Goal: Task Accomplishment & Management: Manage account settings

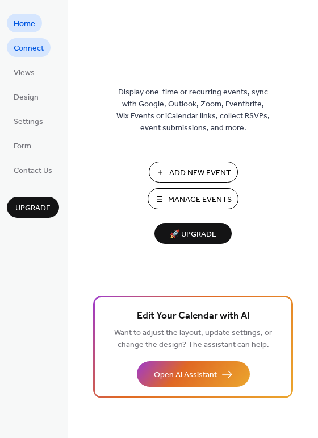
click at [41, 45] on span "Connect" at bounding box center [29, 49] width 30 height 12
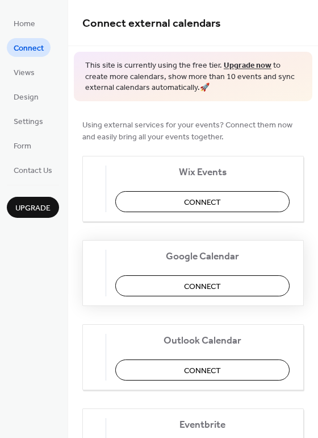
click at [198, 284] on span "Connect" at bounding box center [202, 286] width 37 height 12
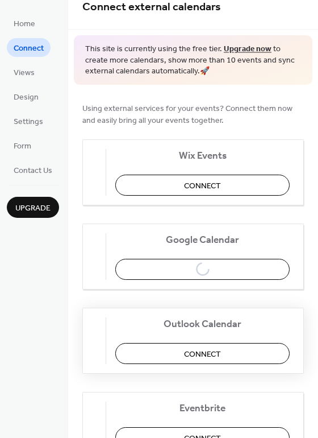
scroll to position [11, 0]
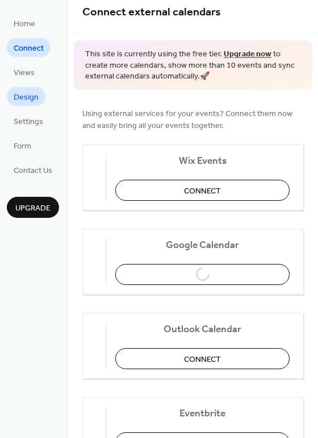
click at [28, 103] on span "Design" at bounding box center [26, 98] width 25 height 12
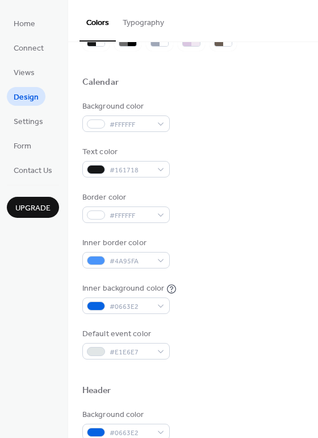
scroll to position [114, 0]
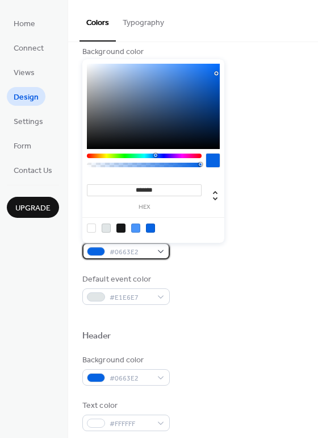
click at [162, 250] on div "#0663E2" at bounding box center [126, 251] width 88 height 16
click at [123, 230] on div at bounding box center [121, 227] width 9 height 9
type input "*******"
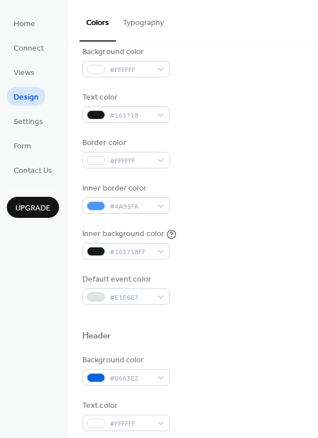
click at [201, 270] on div "Background color #FFFFFF Text color #161718 Border color #FFFFFF Inner border c…" at bounding box center [193, 175] width 222 height 259
click at [161, 252] on div "#161718FF" at bounding box center [126, 251] width 88 height 16
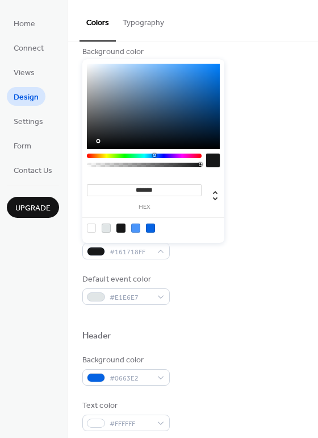
click at [95, 227] on div at bounding box center [91, 227] width 9 height 9
type input "*******"
click at [194, 321] on div at bounding box center [193, 318] width 222 height 26
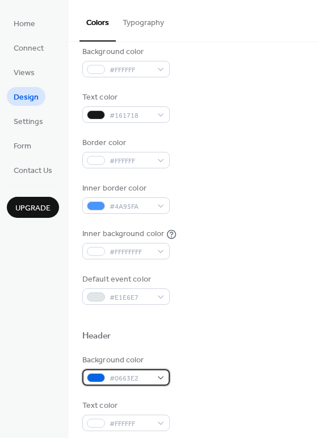
click at [163, 376] on div "#0663E2" at bounding box center [126, 377] width 88 height 16
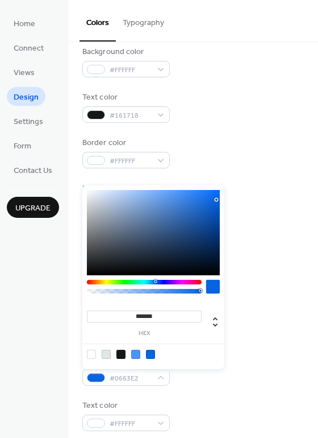
click at [120, 359] on div at bounding box center [153, 353] width 144 height 21
click at [120, 353] on div at bounding box center [121, 354] width 9 height 9
type input "*******"
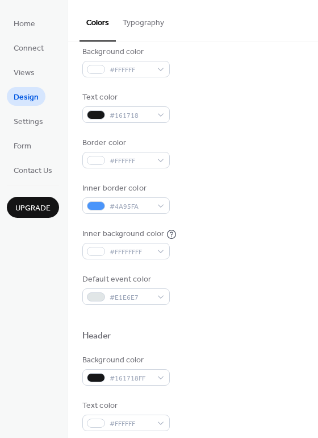
click at [250, 263] on div "Background color #FFFFFF Text color #161718 Border color #FFFFFF Inner border c…" at bounding box center [193, 175] width 222 height 259
click at [163, 206] on div "#4A95FA" at bounding box center [126, 205] width 88 height 16
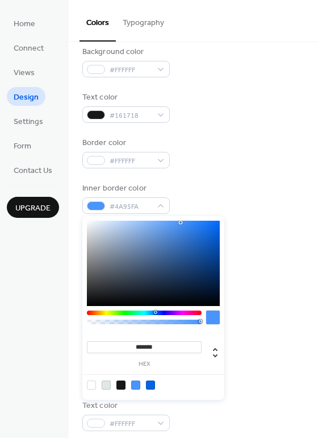
click at [109, 382] on div at bounding box center [106, 384] width 9 height 9
type input "*******"
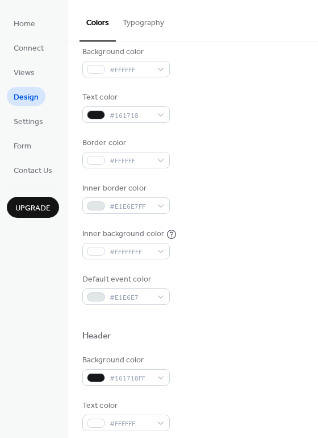
click at [248, 156] on div "Border color #FFFFFF" at bounding box center [193, 152] width 222 height 31
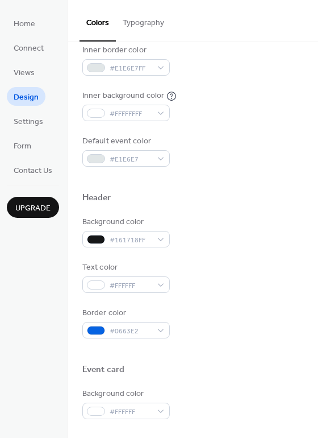
scroll to position [284, 0]
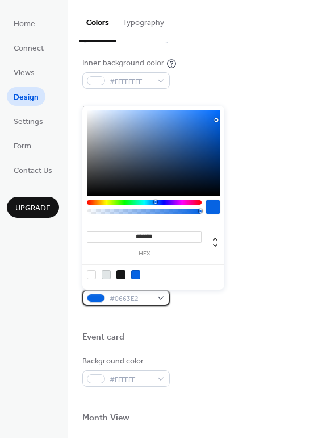
click at [160, 298] on div "#0663E2" at bounding box center [126, 297] width 88 height 16
click at [121, 273] on div at bounding box center [121, 274] width 9 height 9
type input "*******"
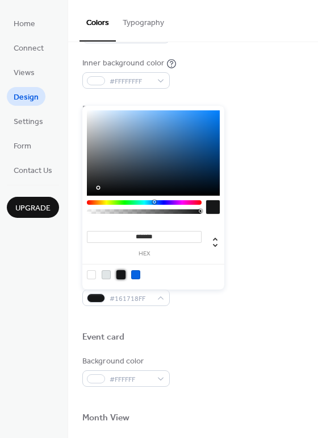
click at [214, 330] on div at bounding box center [193, 319] width 222 height 26
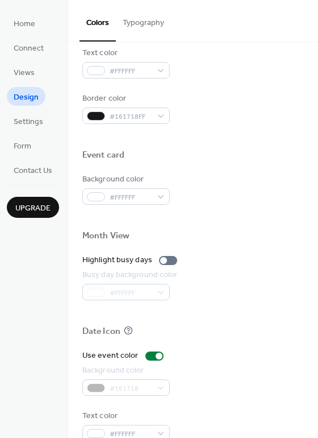
scroll to position [487, 0]
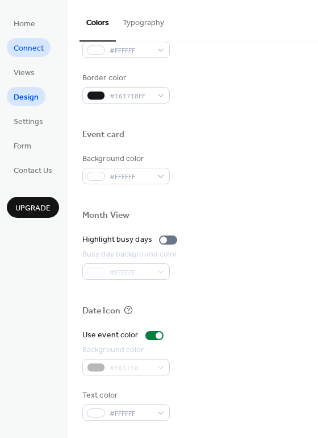
click at [27, 52] on span "Connect" at bounding box center [29, 49] width 30 height 12
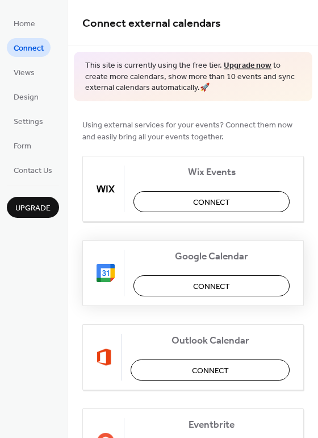
click at [224, 288] on span "Connect" at bounding box center [211, 286] width 37 height 12
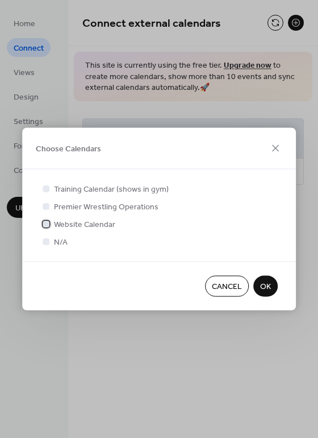
click at [95, 226] on span "Website Calendar" at bounding box center [84, 225] width 61 height 12
click at [261, 285] on span "OK" at bounding box center [265, 287] width 11 height 12
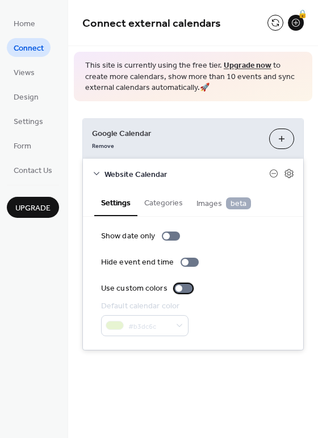
click at [183, 288] on div at bounding box center [184, 288] width 18 height 9
click at [185, 288] on div at bounding box center [188, 288] width 7 height 7
click at [177, 211] on button "Categories" at bounding box center [164, 202] width 52 height 26
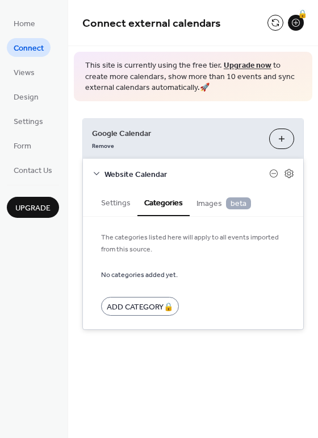
click at [207, 206] on span "Images beta" at bounding box center [224, 203] width 55 height 13
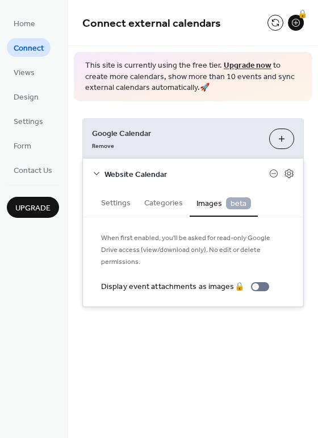
click at [175, 206] on button "Categories" at bounding box center [164, 202] width 52 height 26
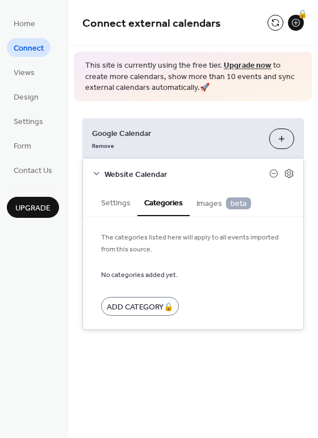
click at [208, 209] on span "Images beta" at bounding box center [224, 203] width 55 height 13
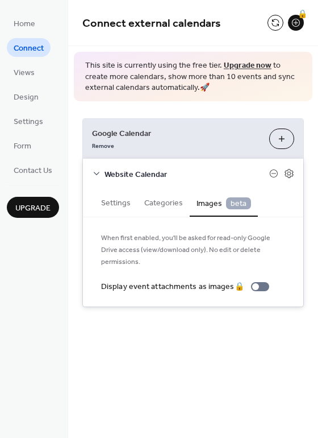
click at [129, 202] on button "Settings" at bounding box center [115, 202] width 43 height 26
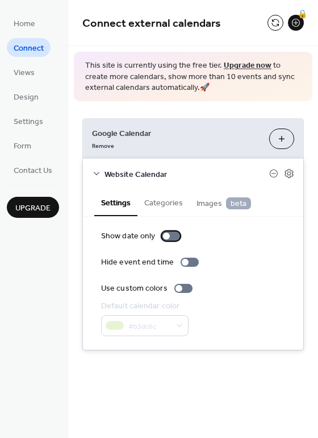
click at [169, 235] on div at bounding box center [171, 235] width 18 height 9
click at [189, 258] on div at bounding box center [190, 262] width 18 height 9
click at [43, 168] on span "Contact Us" at bounding box center [33, 171] width 39 height 12
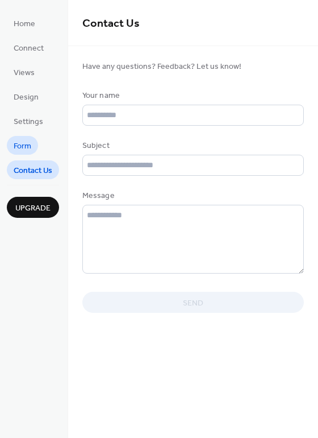
click at [34, 147] on link "Form" at bounding box center [22, 145] width 31 height 19
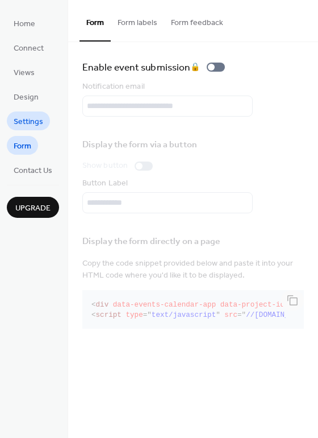
click at [27, 118] on span "Settings" at bounding box center [29, 122] width 30 height 12
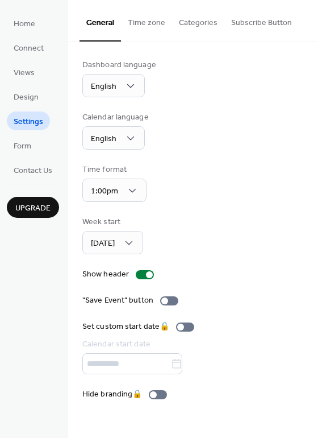
click at [145, 18] on button "Time zone" at bounding box center [146, 20] width 51 height 40
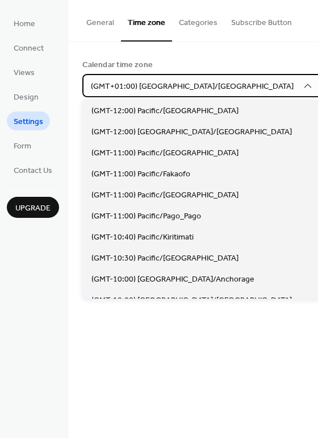
scroll to position [2482, 0]
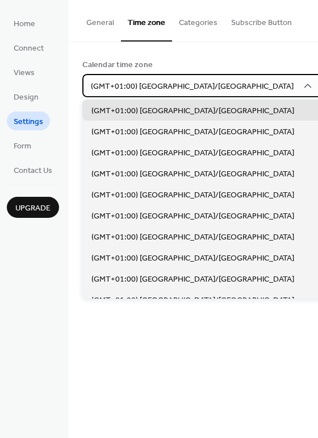
click at [213, 84] on div "(GMT+01:00) Europe/London" at bounding box center [202, 85] width 240 height 23
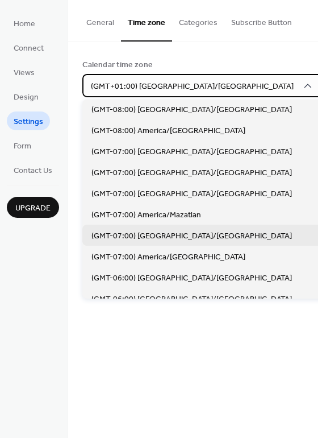
scroll to position [356, 0]
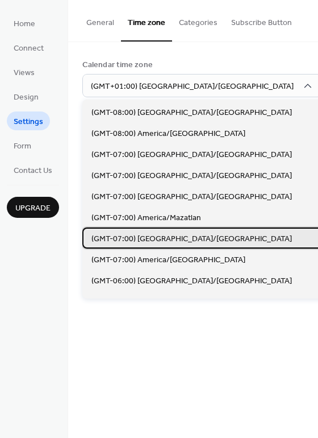
click at [209, 241] on div "(GMT-07:00) America/Phoenix" at bounding box center [217, 237] width 271 height 21
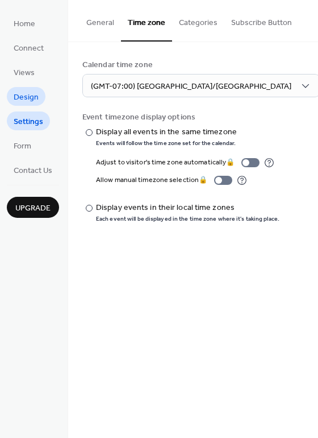
click at [34, 96] on span "Design" at bounding box center [26, 98] width 25 height 12
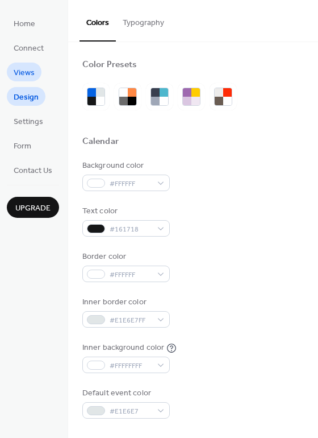
click at [18, 72] on span "Views" at bounding box center [24, 73] width 21 height 12
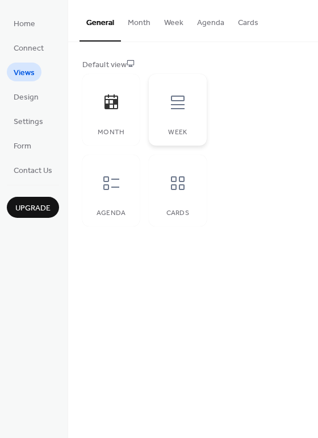
click at [180, 106] on icon at bounding box center [178, 102] width 18 height 18
click at [161, 194] on div at bounding box center [178, 183] width 34 height 34
click at [109, 185] on icon at bounding box center [111, 183] width 16 height 14
click at [140, 23] on button "Month" at bounding box center [139, 20] width 36 height 40
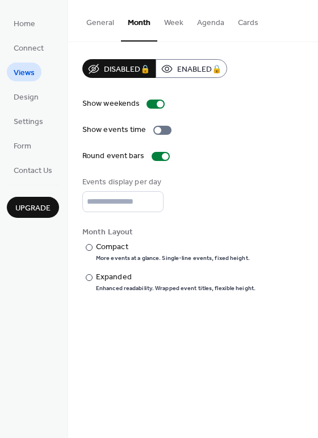
click at [168, 24] on button "Week" at bounding box center [173, 20] width 33 height 40
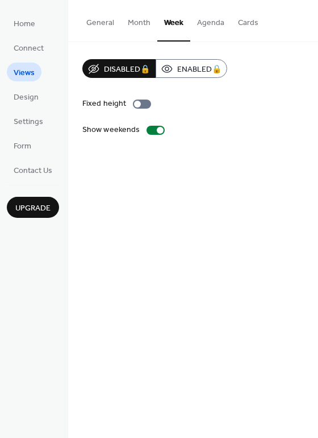
click at [210, 22] on button "Agenda" at bounding box center [210, 20] width 41 height 40
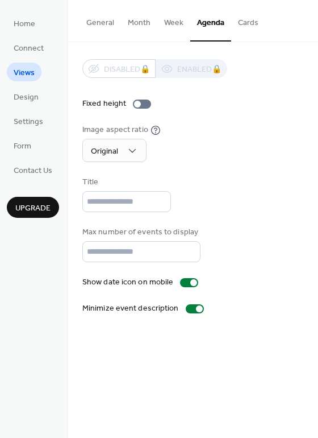
click at [244, 21] on button "Cards" at bounding box center [248, 20] width 34 height 40
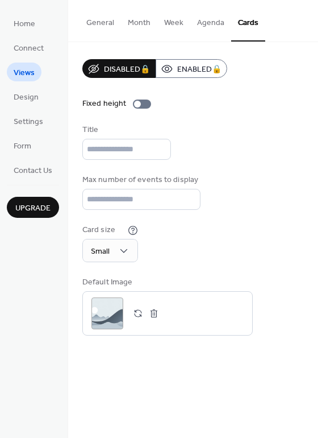
click at [96, 23] on button "General" at bounding box center [100, 20] width 41 height 40
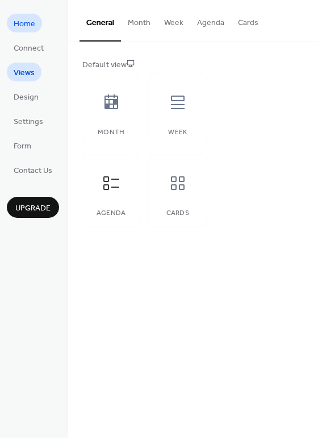
click at [28, 30] on span "Home" at bounding box center [25, 24] width 22 height 12
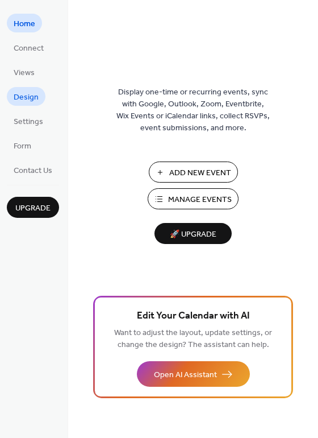
click at [32, 92] on span "Design" at bounding box center [26, 98] width 25 height 12
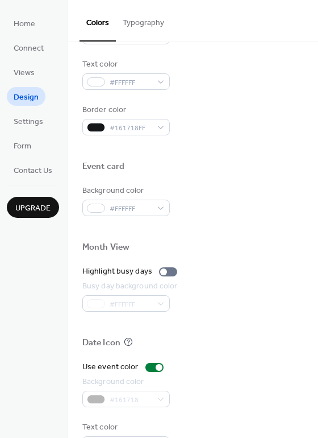
scroll to position [487, 0]
